Goal: Find specific page/section: Find specific page/section

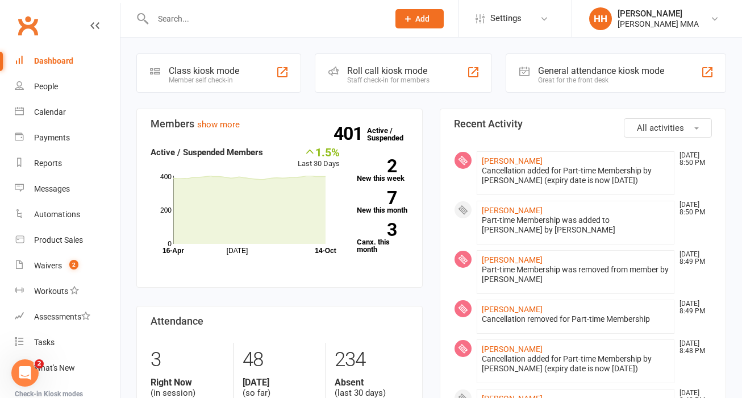
click at [240, 27] on div at bounding box center [258, 18] width 244 height 37
click at [233, 15] on input "text" at bounding box center [264, 19] width 231 height 16
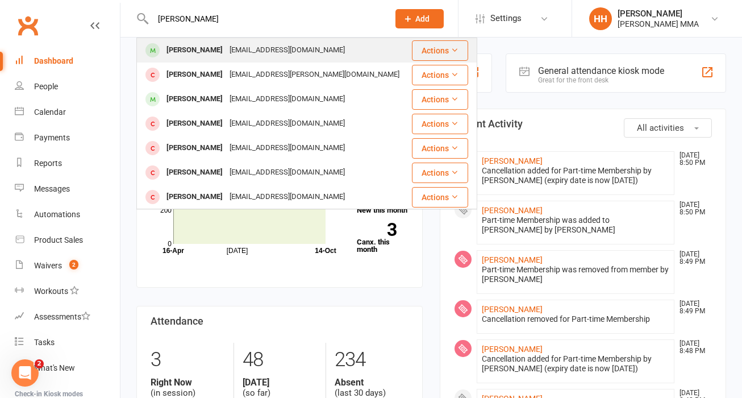
type input "[PERSON_NAME]"
click at [259, 56] on div "[EMAIL_ADDRESS][DOMAIN_NAME]" at bounding box center [287, 50] width 122 height 16
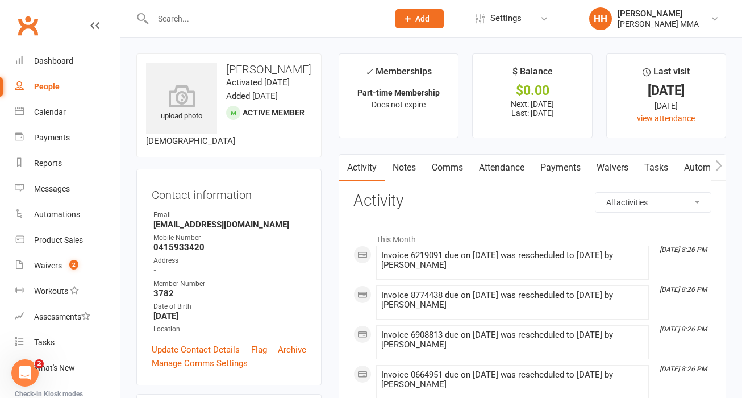
click at [553, 180] on link "Payments" at bounding box center [560, 167] width 56 height 26
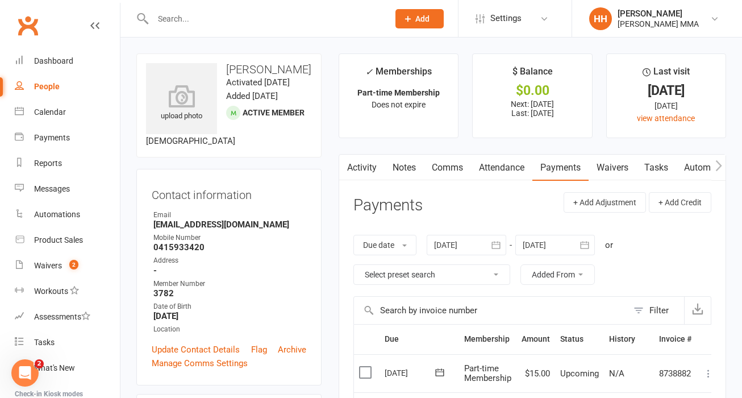
click at [340, 156] on button "button" at bounding box center [346, 167] width 14 height 26
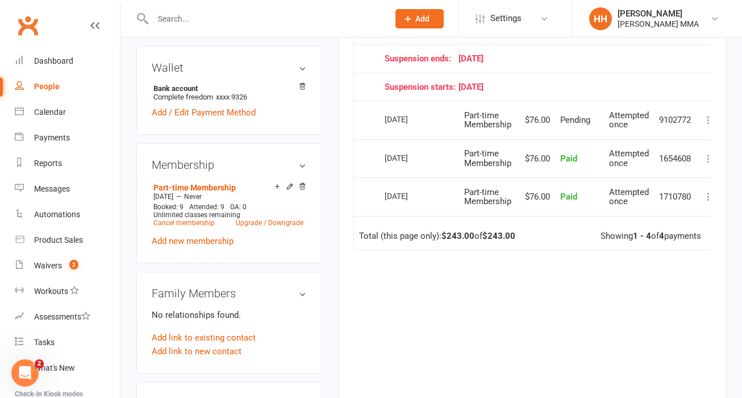
scroll to position [364, 0]
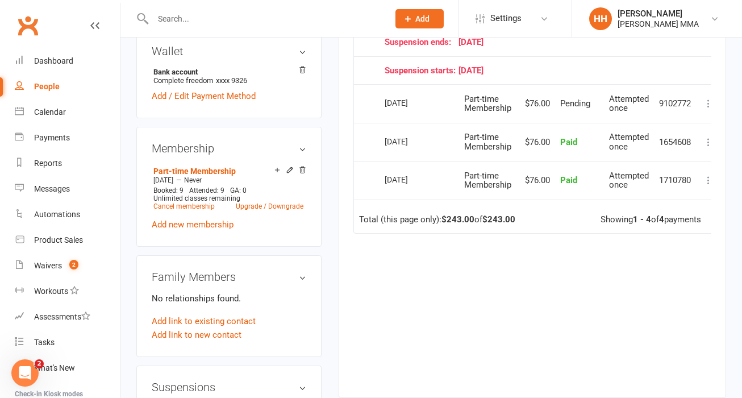
click at [360, 290] on div "Due Contact Membership Amount Status History Invoice # Select this [DATE] [PERS…" at bounding box center [532, 170] width 358 height 420
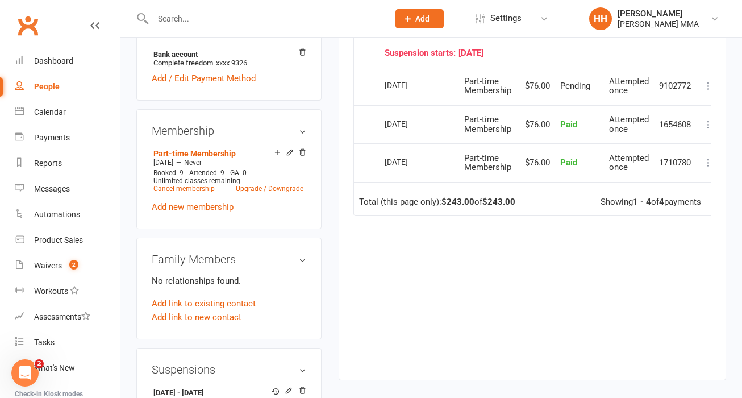
scroll to position [303, 0]
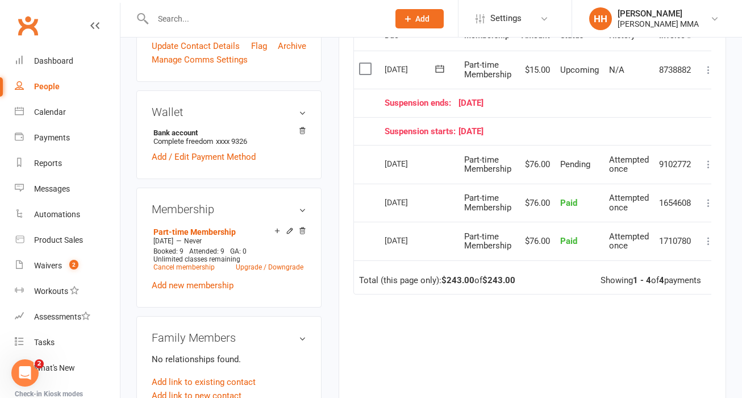
click at [378, 313] on div "Due Contact Membership Amount Status History Invoice # Select this [DATE] [PERS…" at bounding box center [532, 230] width 358 height 420
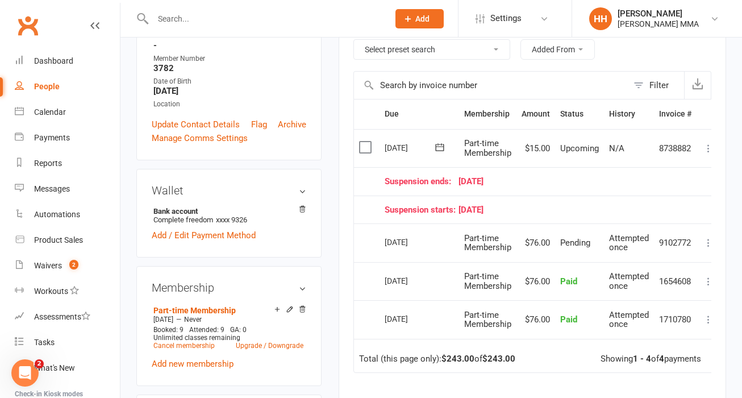
scroll to position [0, 0]
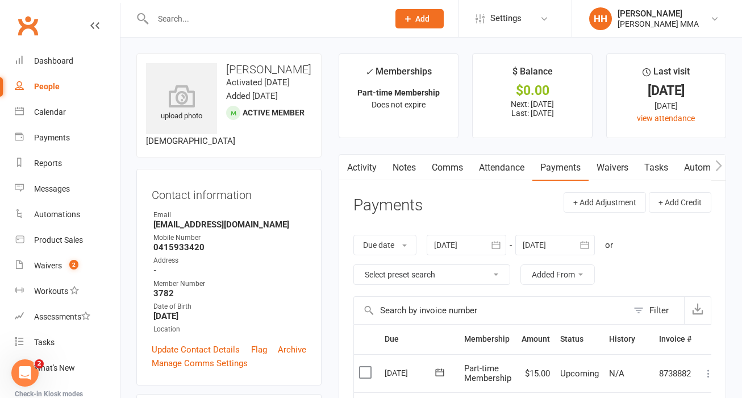
click at [202, 16] on input "text" at bounding box center [264, 19] width 231 height 16
type input "r"
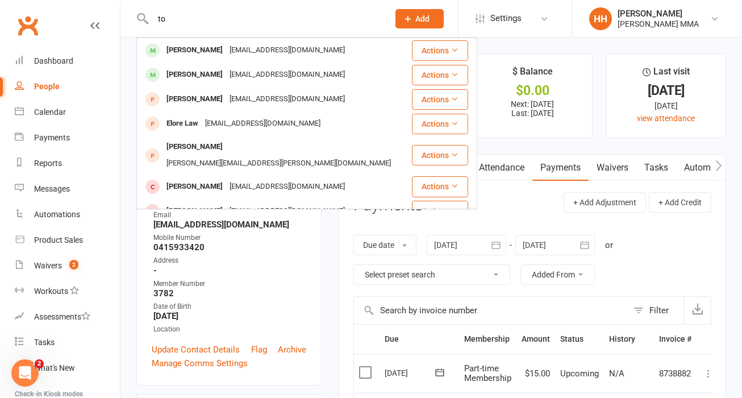
type input "t"
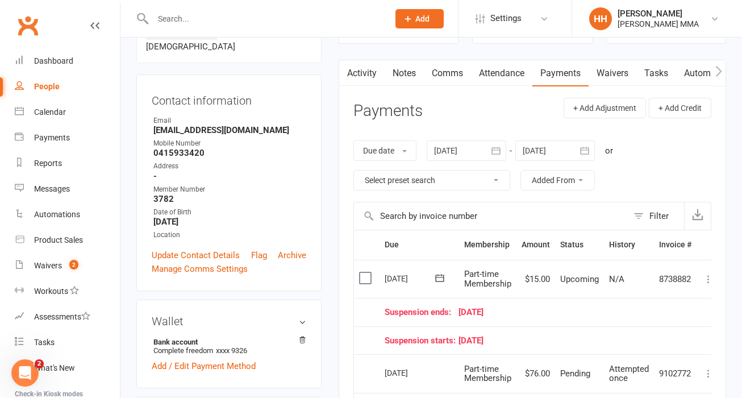
scroll to position [93, 0]
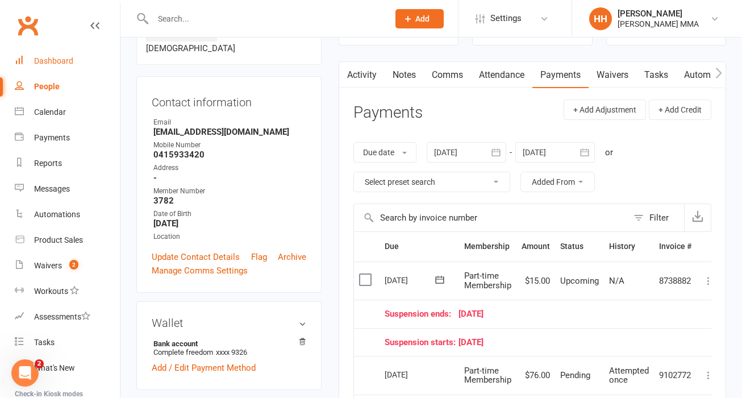
click at [69, 56] on div "Dashboard" at bounding box center [53, 60] width 39 height 9
